Goal: Find specific page/section: Find specific page/section

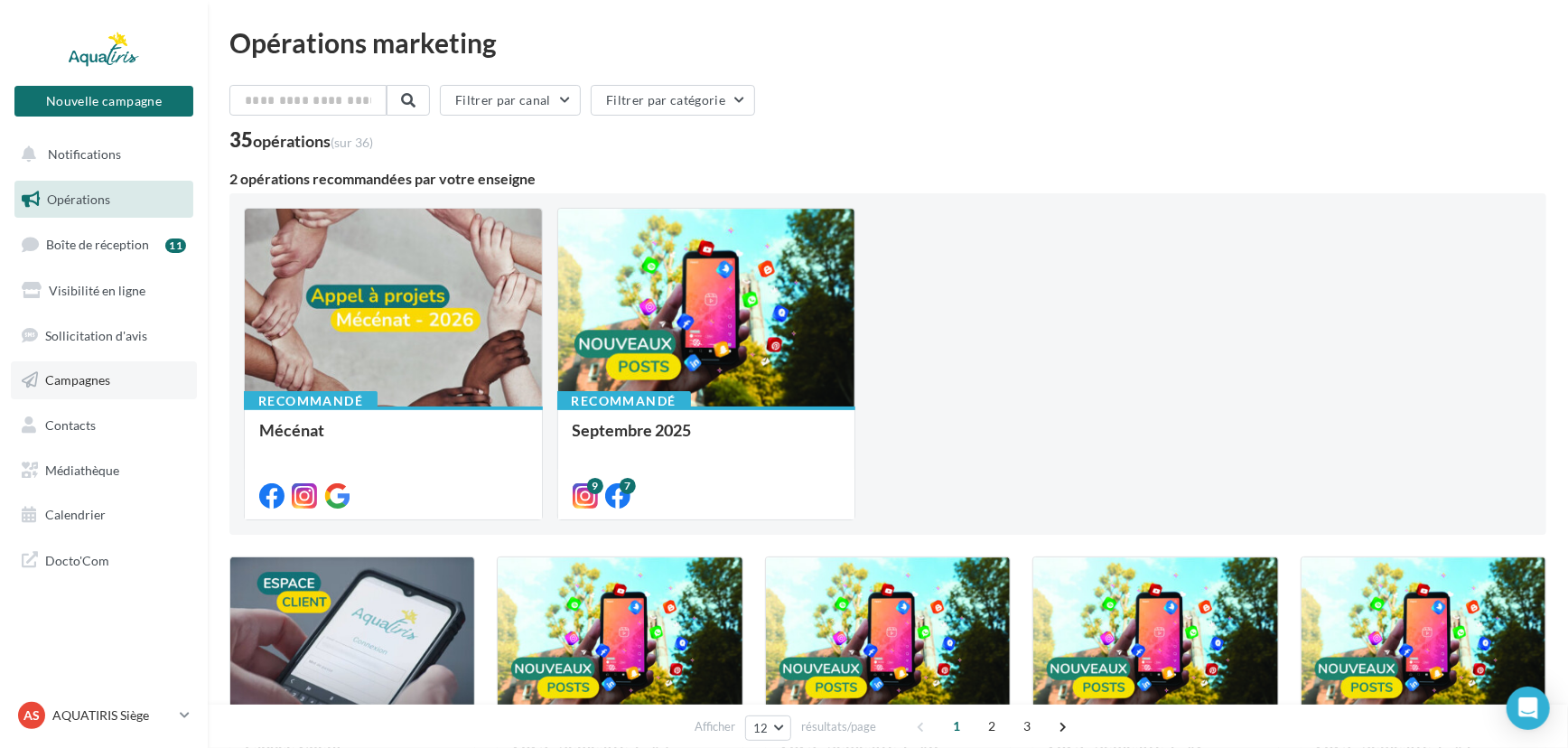
click at [152, 365] on link "Campagnes" at bounding box center [104, 381] width 186 height 38
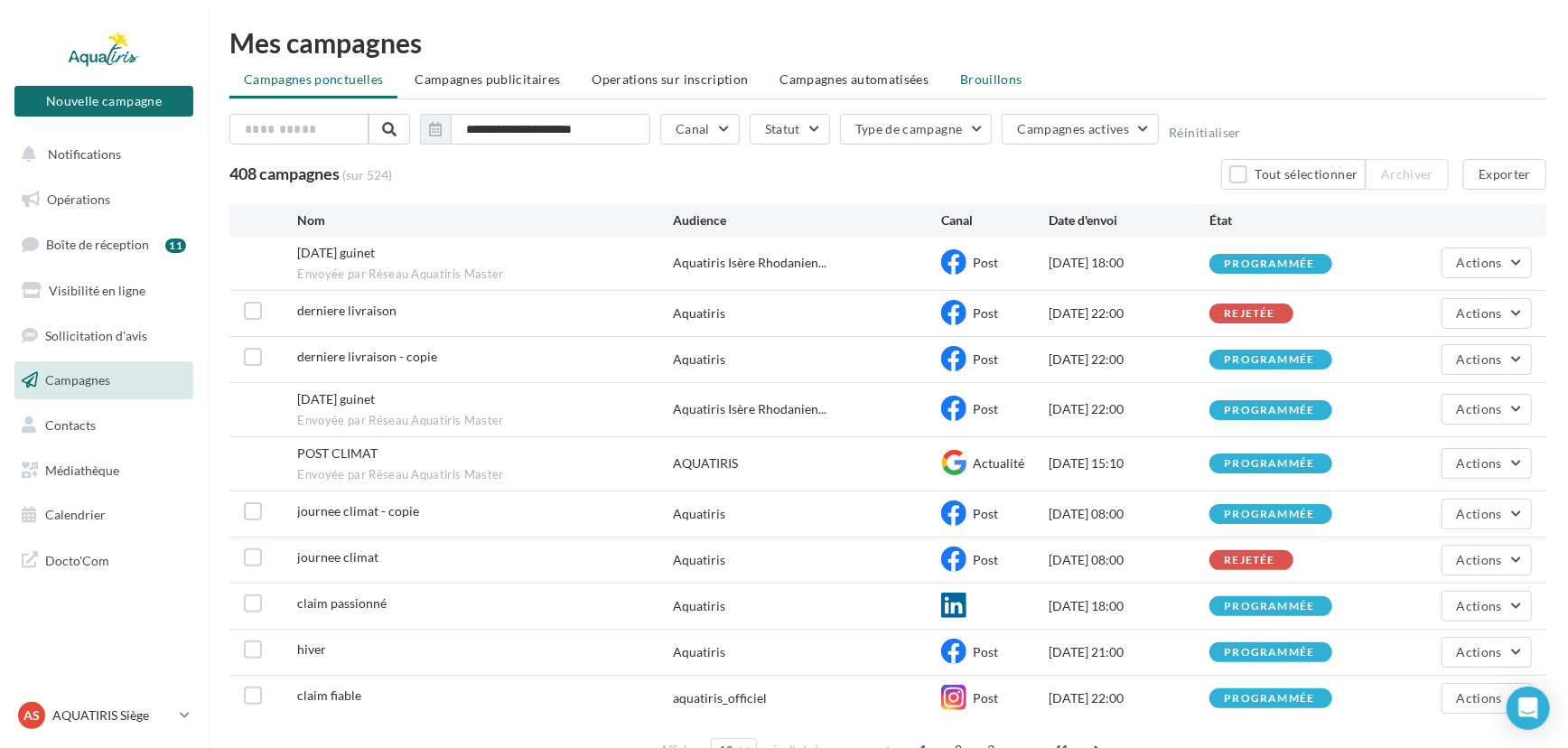
click at [983, 87] on li "Brouillons" at bounding box center [991, 79] width 91 height 33
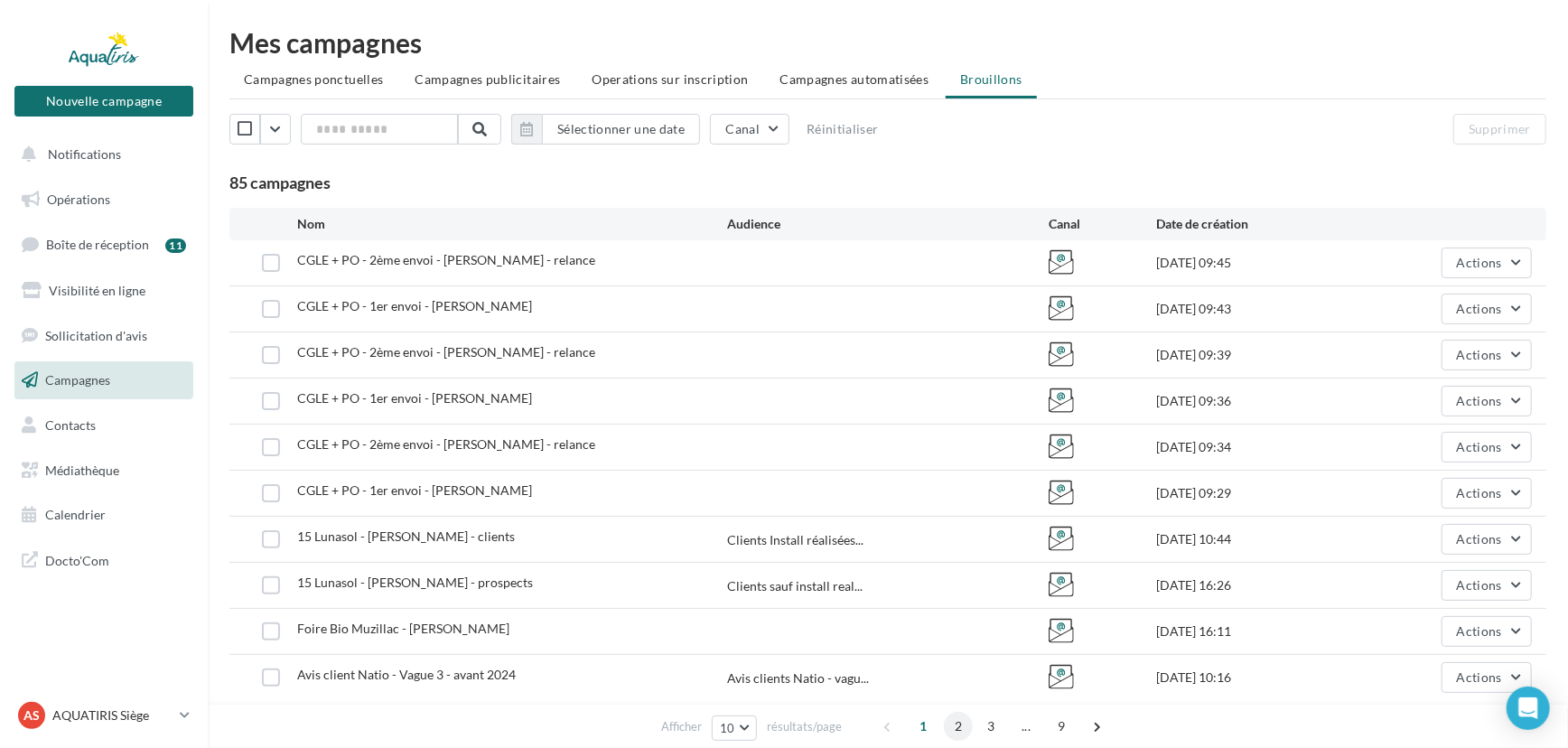
click at [949, 722] on span "2" at bounding box center [958, 726] width 29 height 29
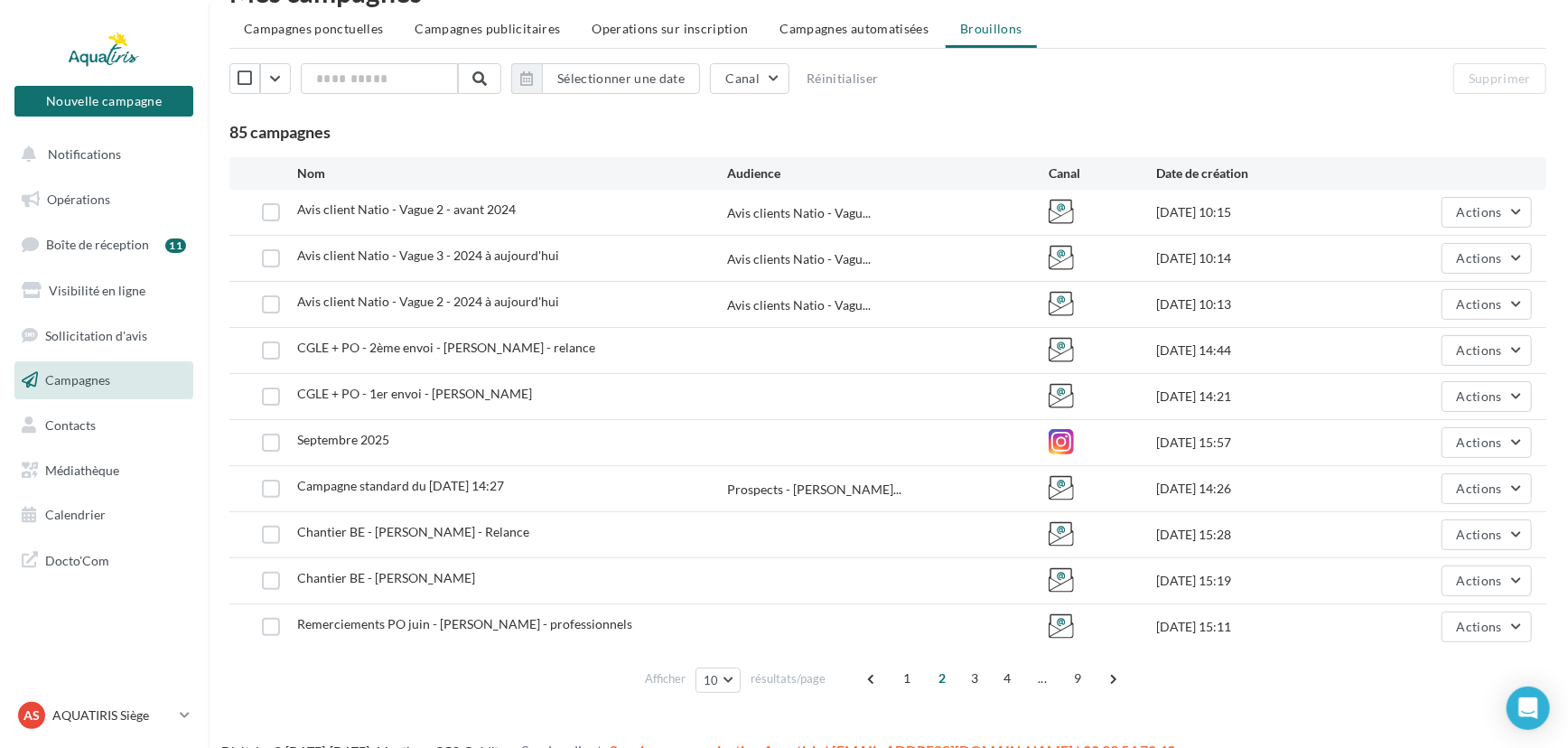
scroll to position [79, 0]
